Goal: Transaction & Acquisition: Obtain resource

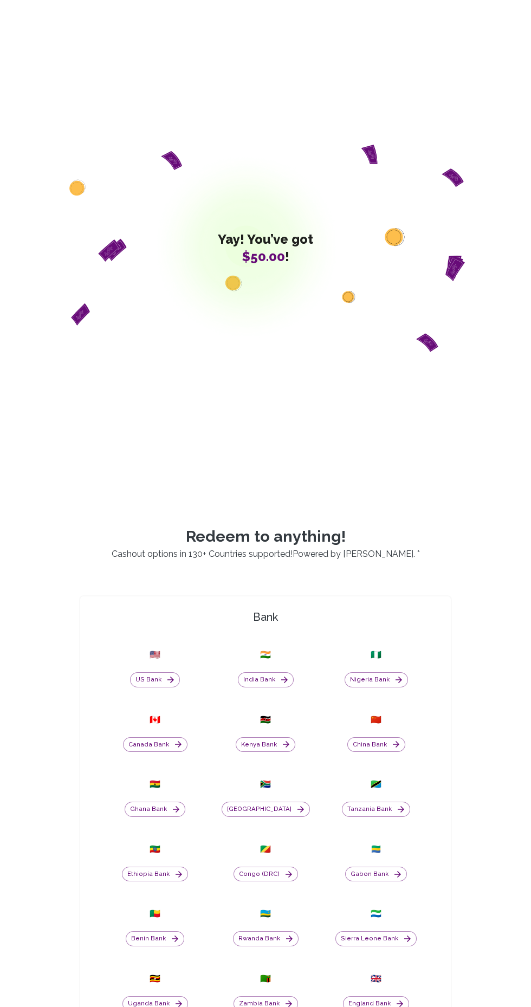
scroll to position [321, 0]
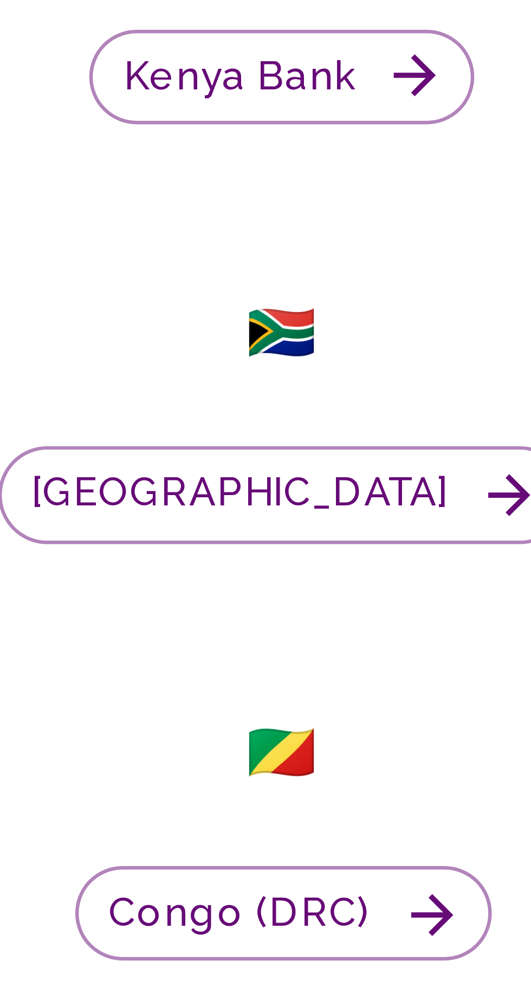
click at [275, 432] on button "Kenya Bank" at bounding box center [266, 423] width 60 height 15
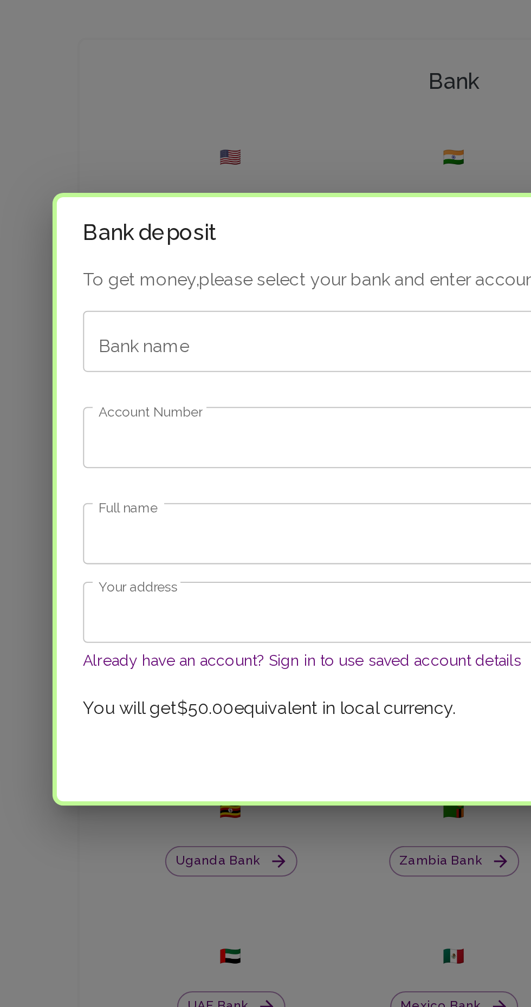
click at [170, 428] on input "Bank name" at bounding box center [250, 425] width 327 height 21
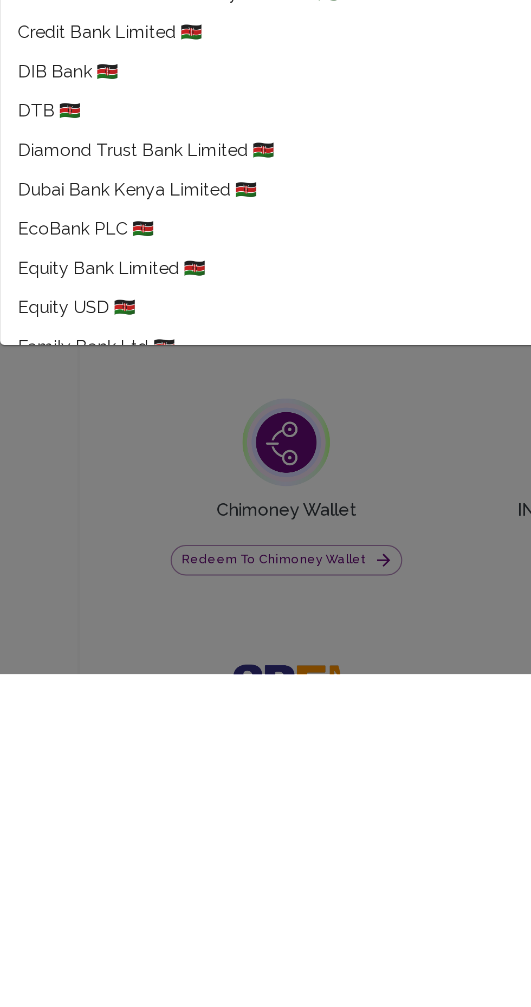
click at [131, 812] on span "Equity Bank Limited 🇰🇪" at bounding box center [95, 805] width 93 height 13
type input "Equity Bank Limited"
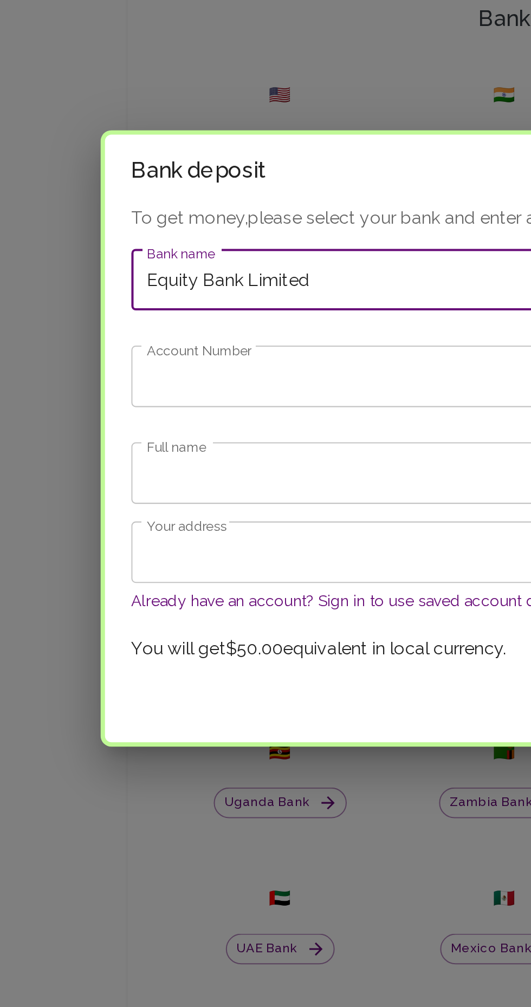
click at [141, 475] on input "Account Number" at bounding box center [265, 473] width 367 height 30
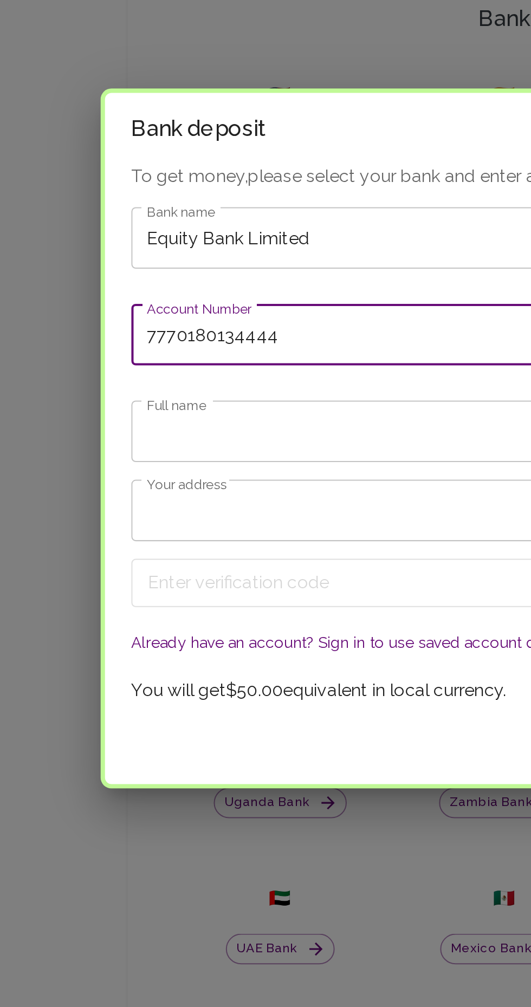
type input "7770180134444"
click at [151, 495] on input "Full name" at bounding box center [265, 500] width 367 height 30
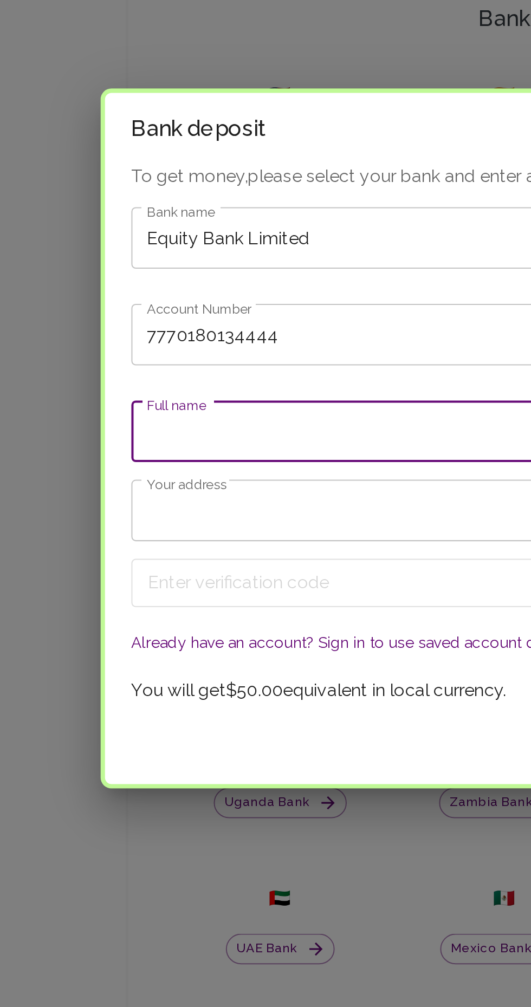
type input "[PERSON_NAME] Opieba"
click at [102, 535] on input "Your address" at bounding box center [265, 539] width 367 height 30
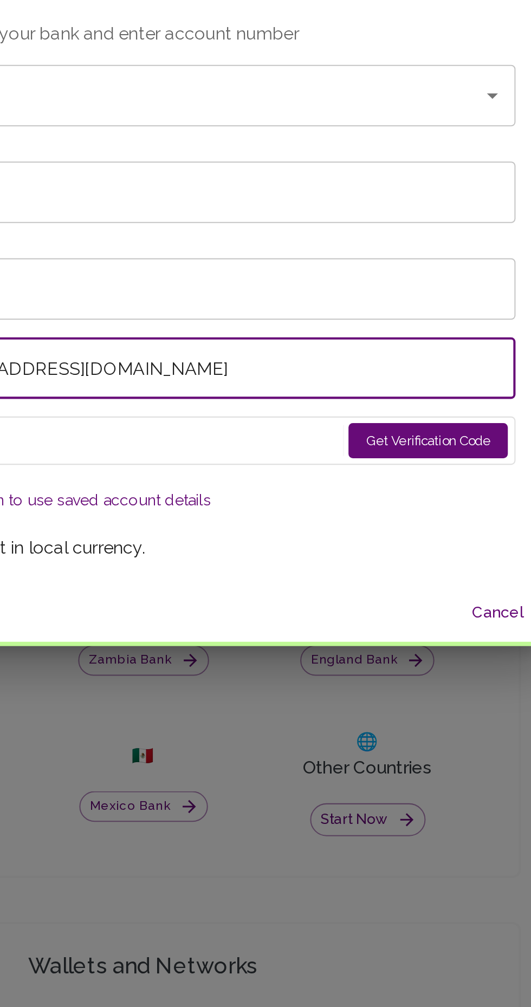
type input "[PERSON_NAME][EMAIL_ADDRESS][DOMAIN_NAME]"
click at [385, 578] on button "Get Verification Code" at bounding box center [406, 574] width 79 height 17
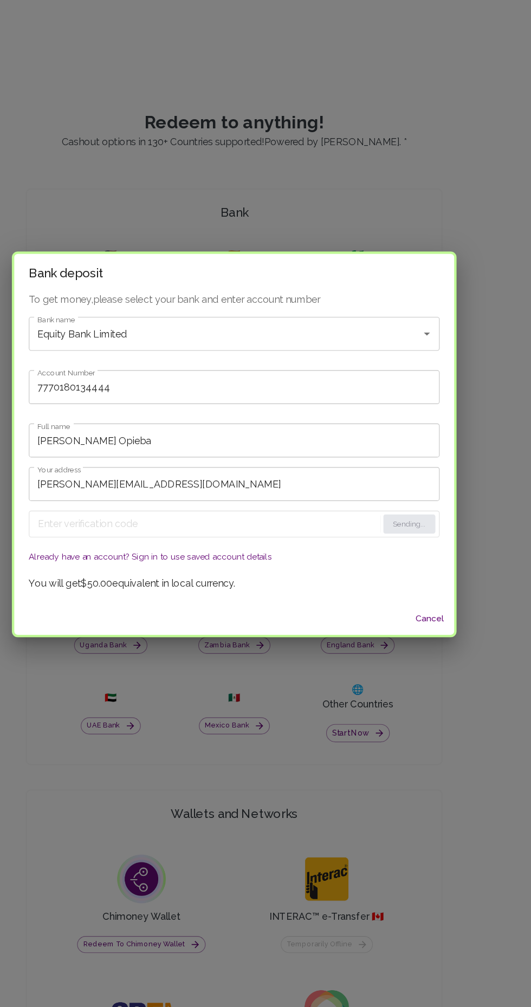
scroll to position [320, 0]
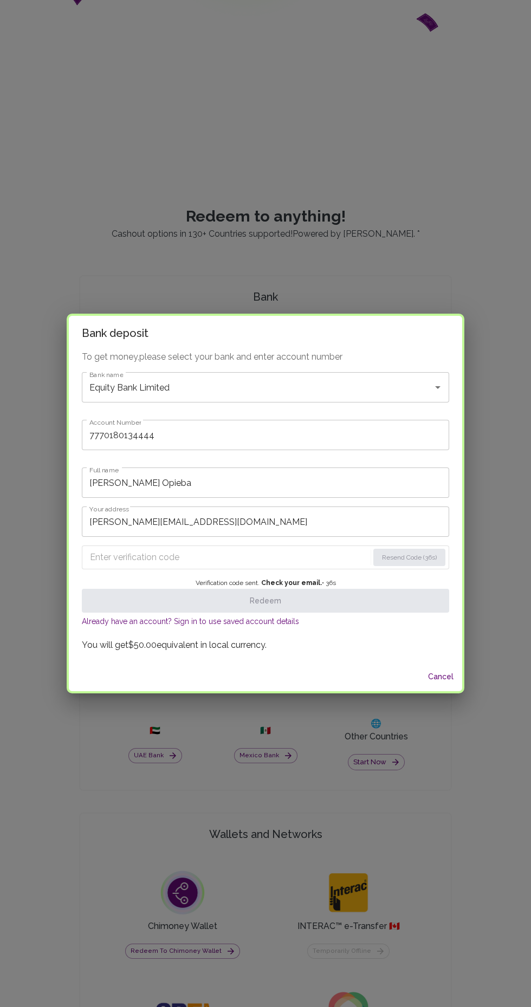
click at [169, 558] on input "Enter verification code" at bounding box center [229, 556] width 278 height 17
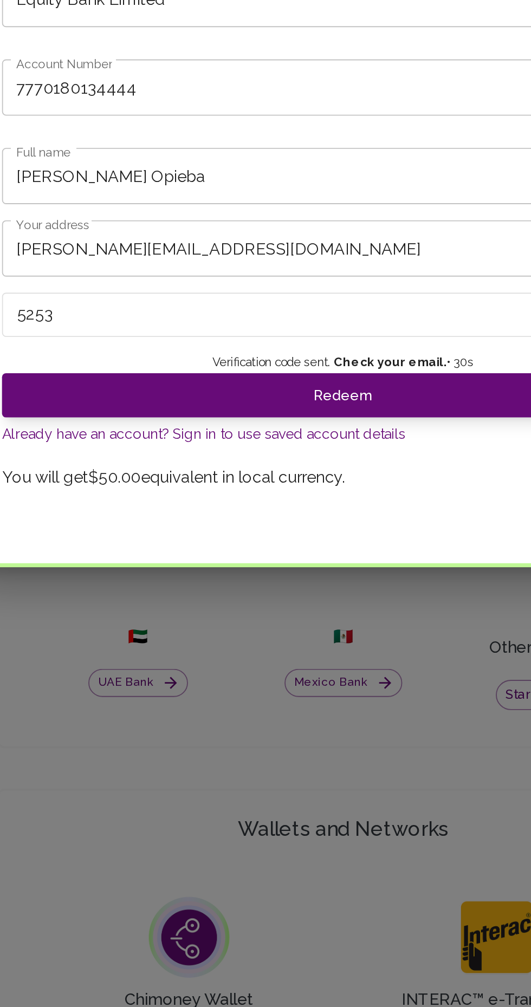
type input "5253"
click at [297, 602] on button "Redeem" at bounding box center [265, 601] width 367 height 24
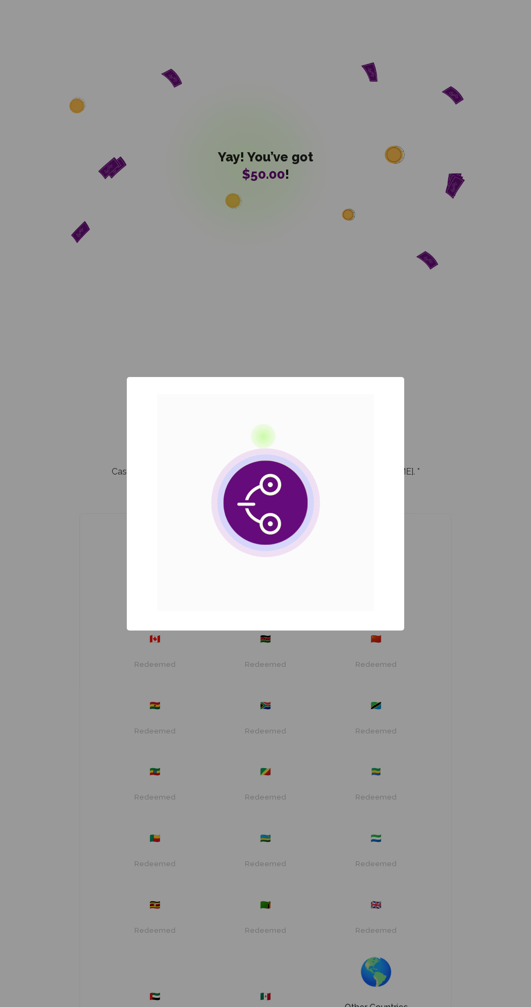
scroll to position [319, 0]
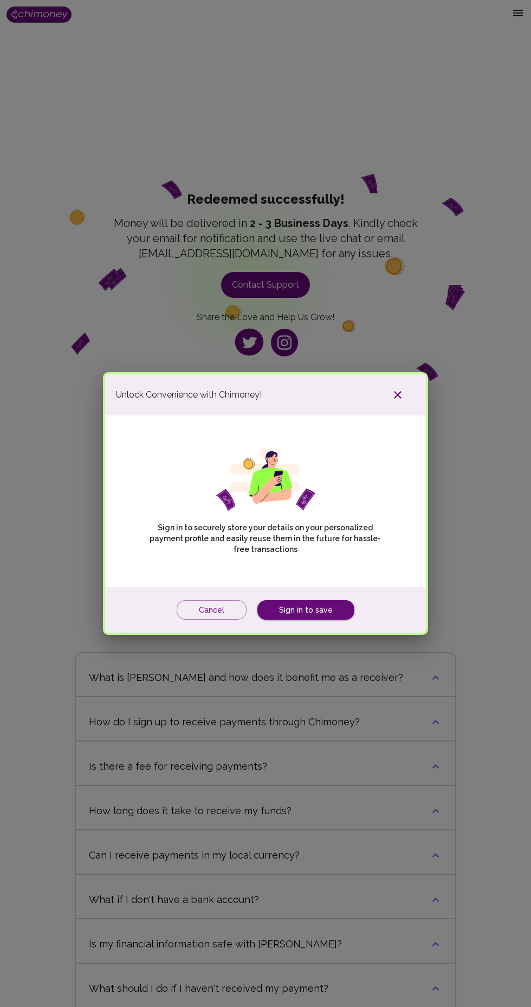
click at [396, 394] on icon "button" at bounding box center [398, 395] width 8 height 8
